Goal: Transaction & Acquisition: Purchase product/service

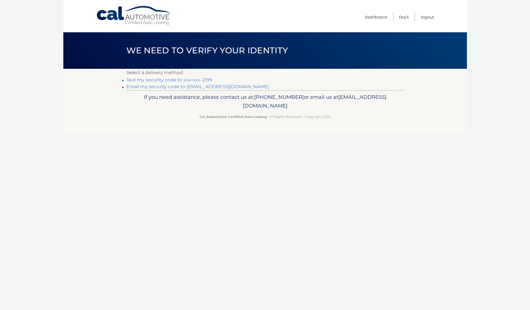
click at [179, 80] on link "Text my security code to xxx-xxx-2199" at bounding box center [170, 79] width 86 height 5
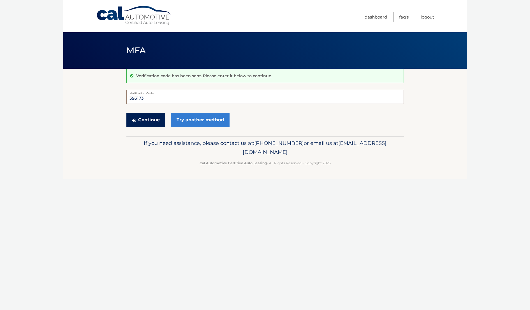
type input "393173"
click at [146, 118] on button "Continue" at bounding box center [146, 120] width 39 height 14
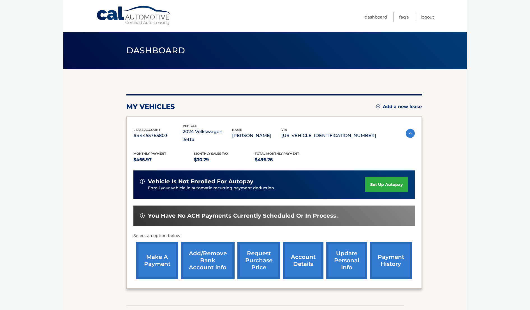
click at [156, 255] on link "make a payment" at bounding box center [157, 260] width 42 height 37
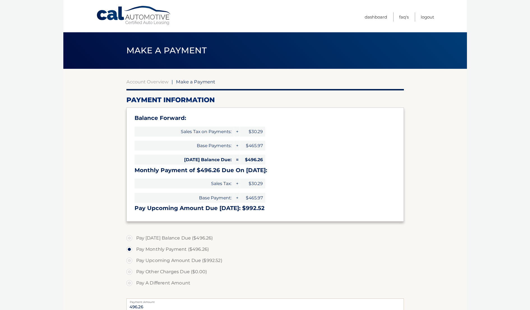
select select "OTlhZjM4M2ItNDNhNi00OTM4LTgxNTctZTIzNWM2MTZmY2U4"
drag, startPoint x: 248, startPoint y: 160, endPoint x: 264, endPoint y: 159, distance: 15.7
click at [264, 159] on span "$496.26" at bounding box center [252, 160] width 25 height 10
copy span "496.26"
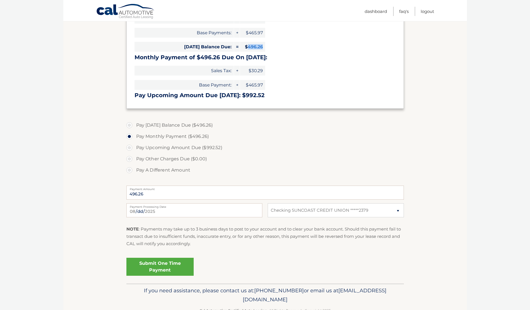
scroll to position [113, 0]
click at [164, 267] on link "Submit One Time Payment" at bounding box center [160, 267] width 67 height 18
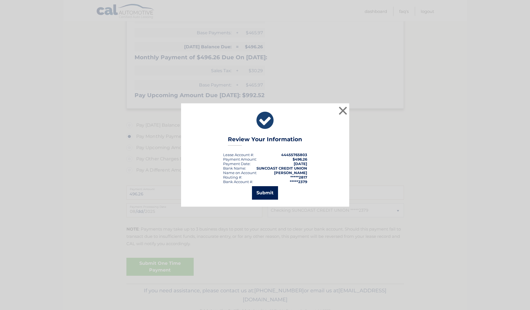
click at [266, 194] on button "Submit" at bounding box center [265, 192] width 26 height 13
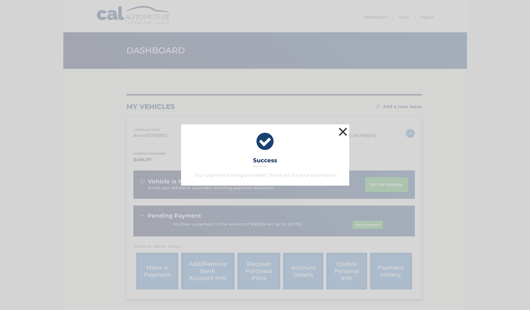
click at [341, 131] on button "×" at bounding box center [343, 131] width 11 height 11
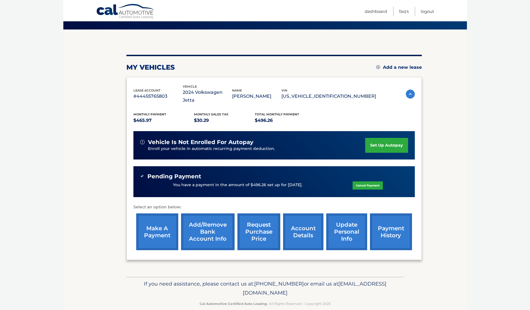
scroll to position [15, 0]
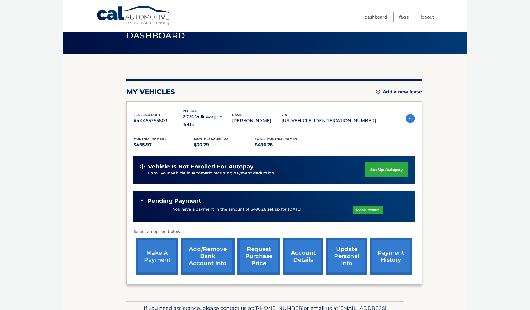
click at [387, 250] on link "payment history" at bounding box center [391, 256] width 42 height 37
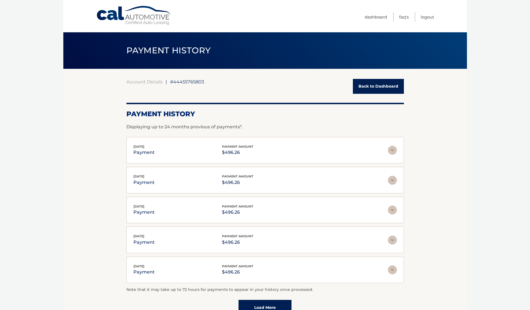
click at [457, 249] on section "Account Details | #44455765803 Back to Dashboard Payment History Displaying up …" at bounding box center [265, 197] width 404 height 257
click at [387, 86] on link "Back to Dashboard" at bounding box center [378, 86] width 51 height 15
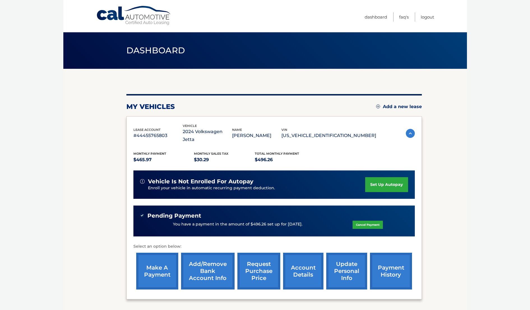
click at [269, 219] on div "You have a payment in the amount of $496.26 set up for [DATE]. Cancel Payment" at bounding box center [274, 224] width 268 height 11
click at [198, 219] on div "You have a payment in the amount of $496.26 set up for [DATE]. Cancel Payment" at bounding box center [274, 224] width 268 height 11
